Goal: Task Accomplishment & Management: Use online tool/utility

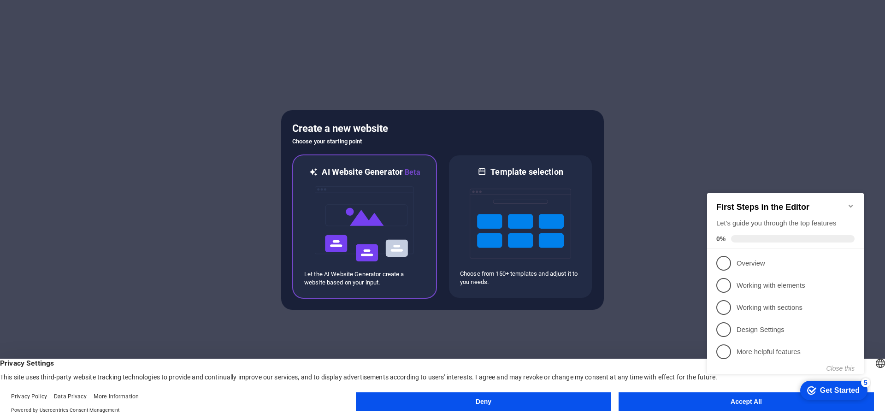
click at [360, 211] on img at bounding box center [364, 224] width 101 height 92
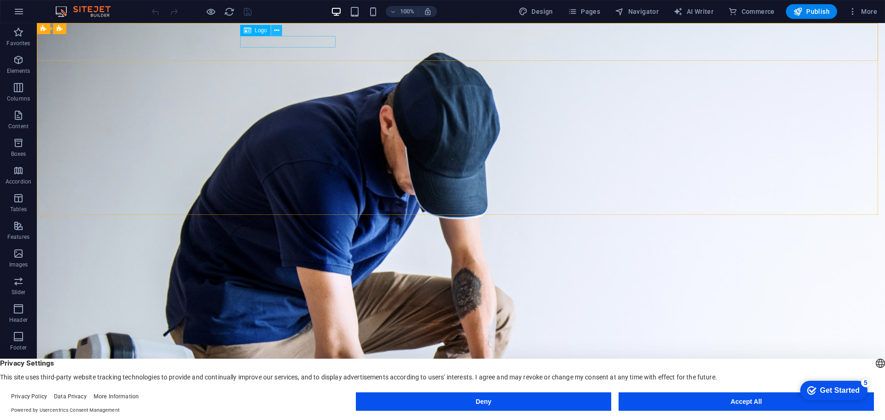
click at [277, 30] on icon at bounding box center [276, 31] width 5 height 10
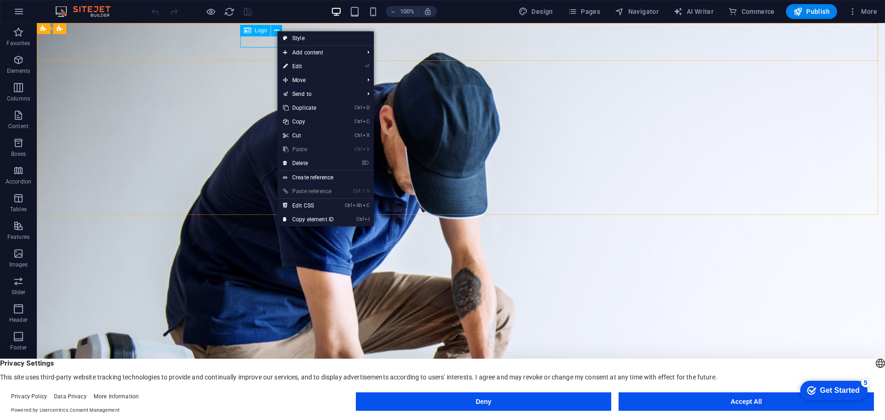
click at [249, 30] on icon at bounding box center [247, 30] width 7 height 11
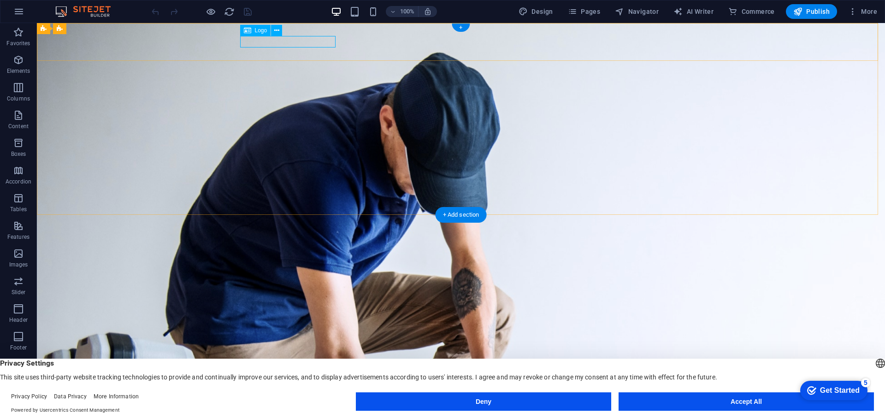
click at [262, 365] on div "[DOMAIN_NAME]" at bounding box center [460, 371] width 435 height 12
click at [252, 29] on div "Logo" at bounding box center [255, 30] width 31 height 11
click at [275, 28] on icon at bounding box center [276, 31] width 5 height 10
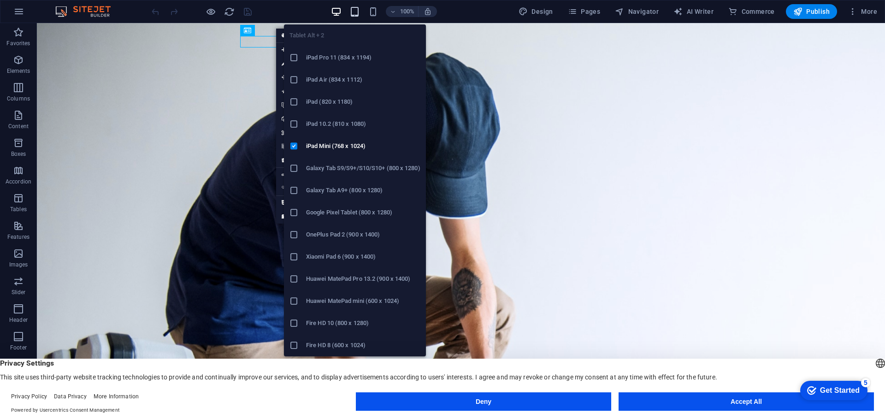
click at [356, 11] on icon "button" at bounding box center [354, 11] width 11 height 11
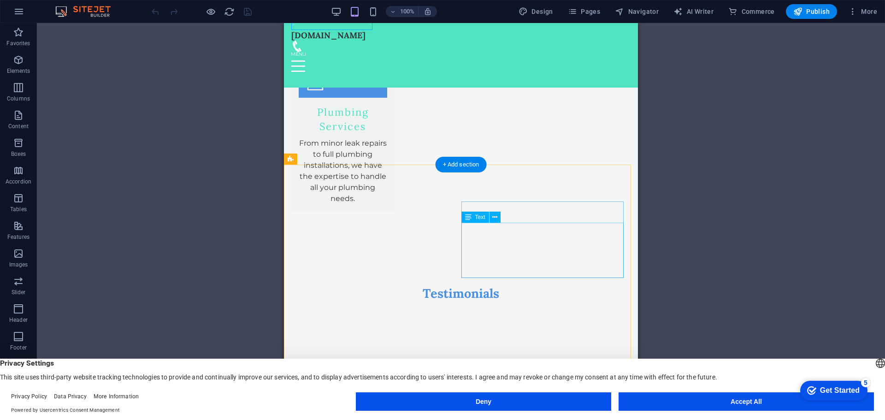
scroll to position [1879, 0]
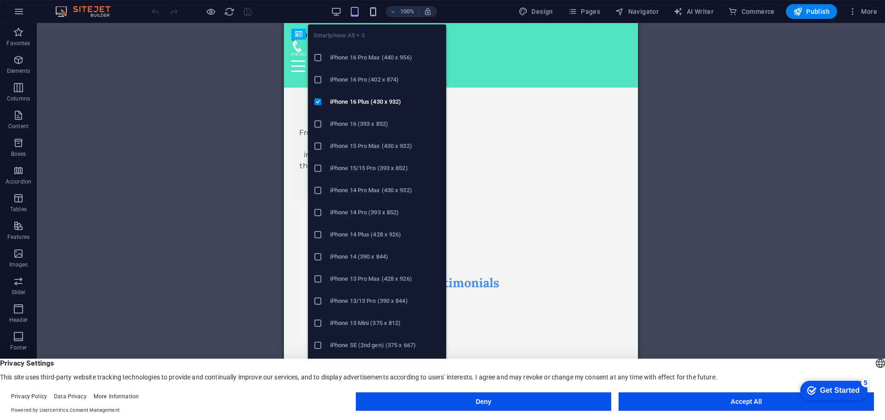
click at [375, 13] on icon "button" at bounding box center [373, 11] width 11 height 11
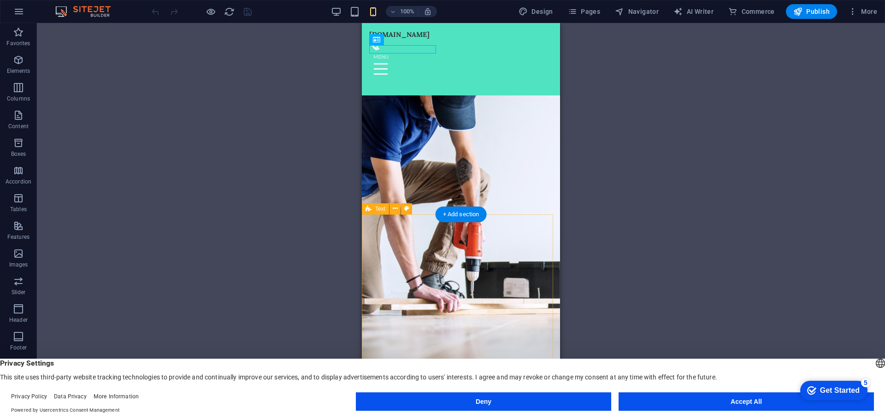
scroll to position [0, 0]
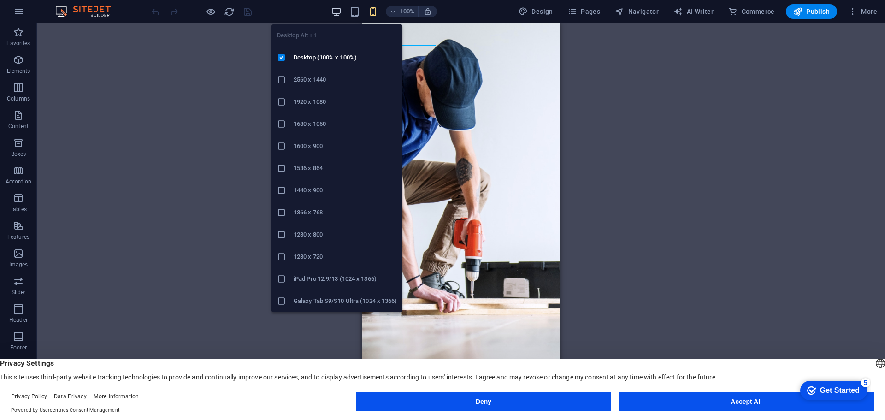
click at [341, 16] on icon "button" at bounding box center [336, 11] width 11 height 11
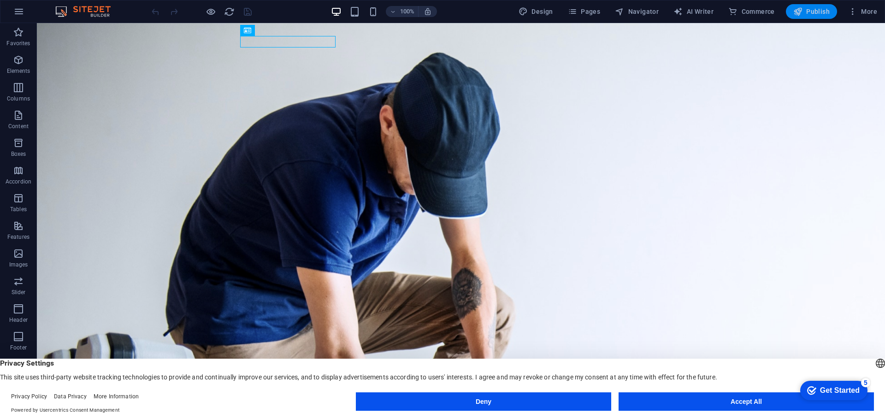
click at [820, 7] on span "Publish" at bounding box center [811, 11] width 36 height 9
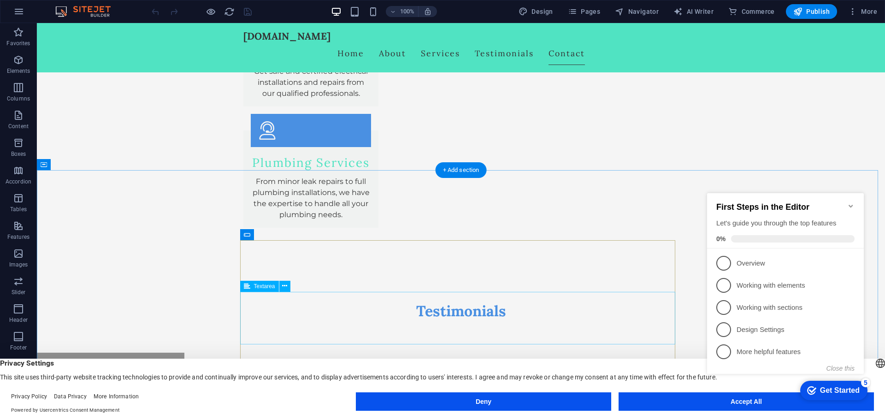
scroll to position [1704, 0]
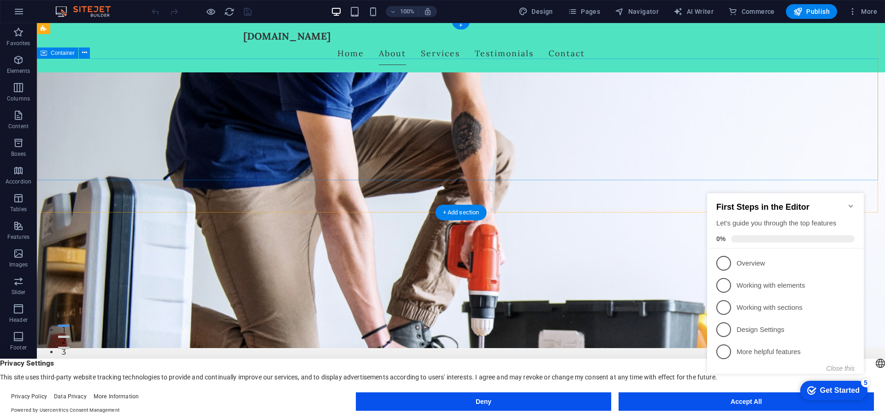
scroll to position [0, 0]
